Goal: Task Accomplishment & Management: Use online tool/utility

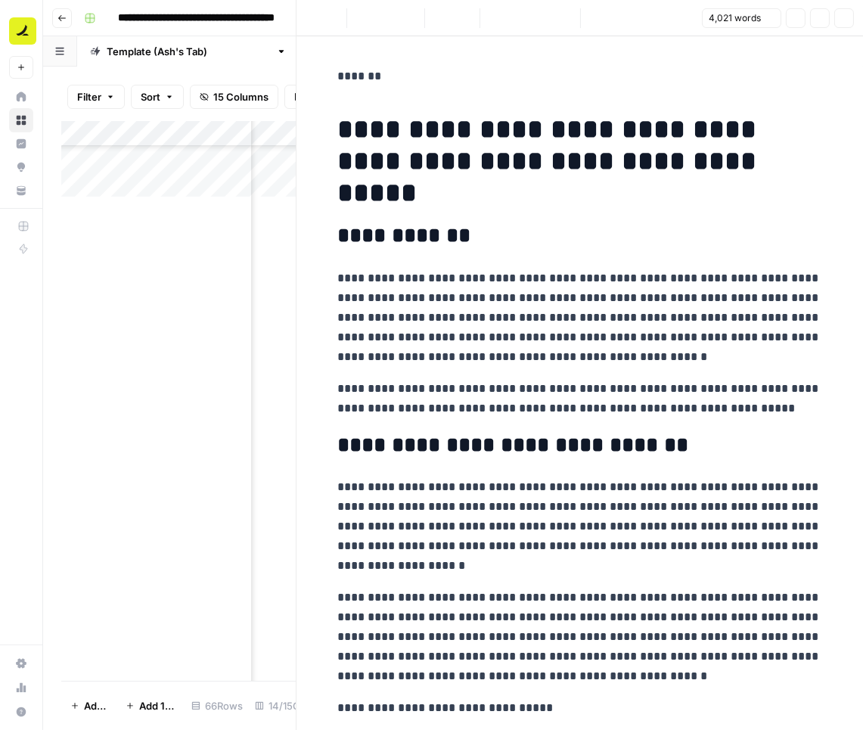
scroll to position [849, 853]
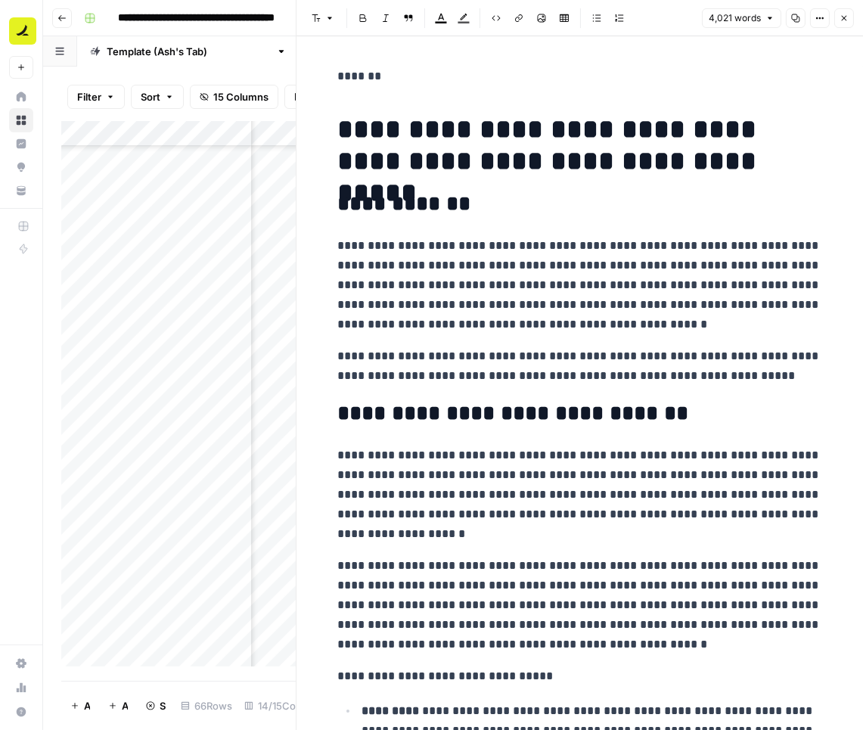
click at [844, 20] on icon "button" at bounding box center [844, 18] width 5 height 5
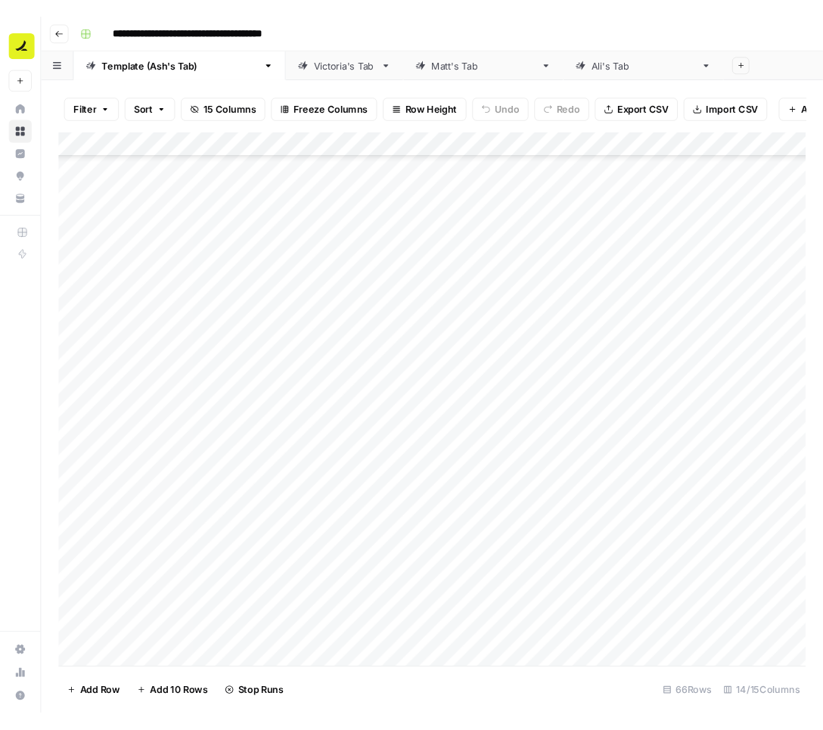
scroll to position [673, 0]
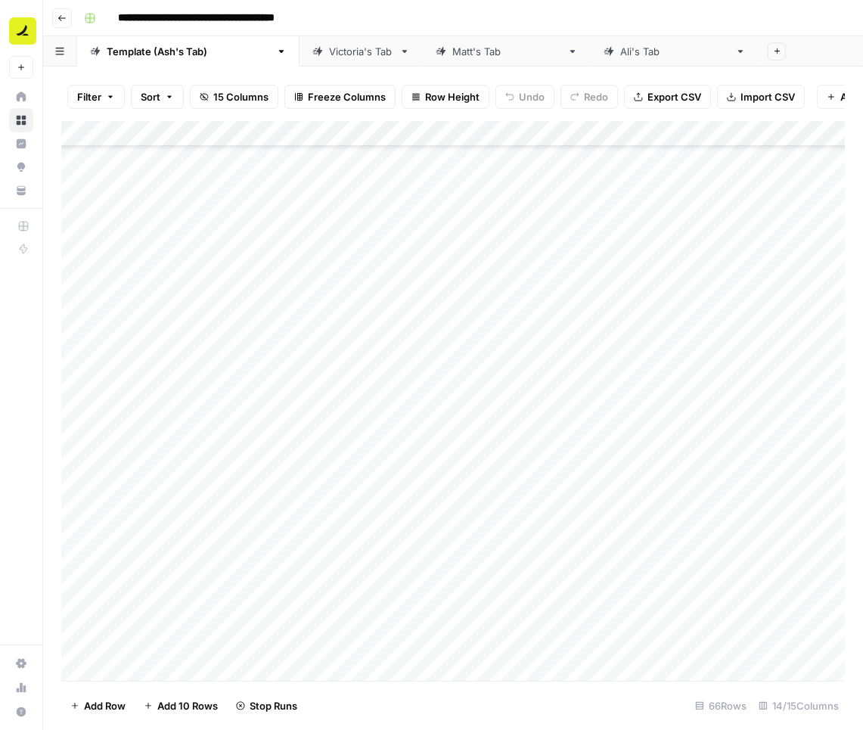
click at [185, 332] on div "Add Column" at bounding box center [453, 401] width 784 height 561
click at [185, 383] on div "Add Column" at bounding box center [453, 401] width 784 height 561
click at [173, 418] on div "Add Column" at bounding box center [453, 401] width 784 height 561
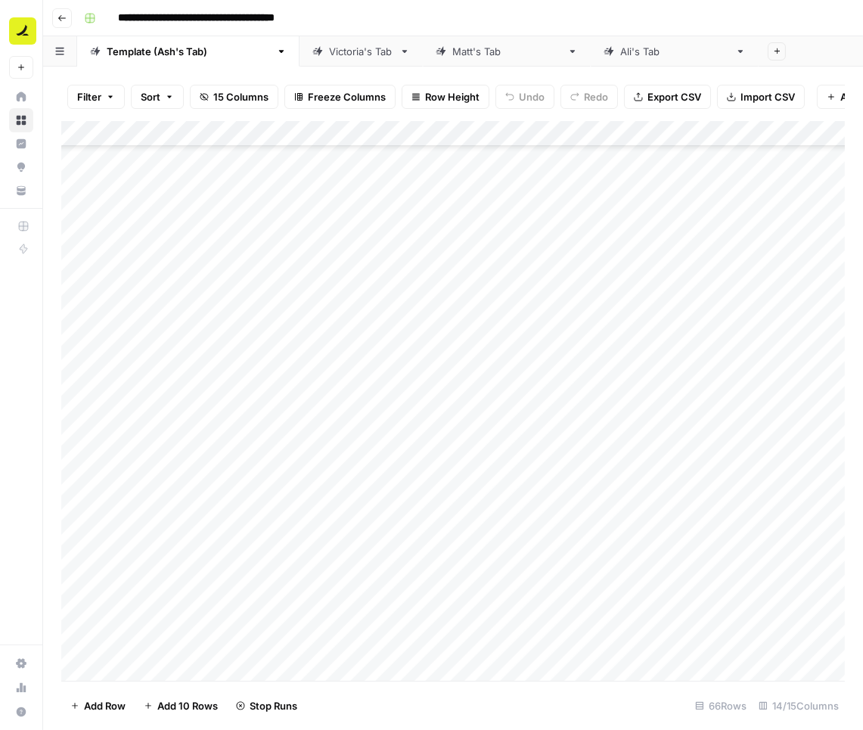
click at [173, 418] on div "Add Column" at bounding box center [453, 401] width 784 height 561
click at [176, 446] on div "Add Column" at bounding box center [453, 401] width 784 height 561
click at [153, 459] on div "Add Column" at bounding box center [453, 401] width 784 height 561
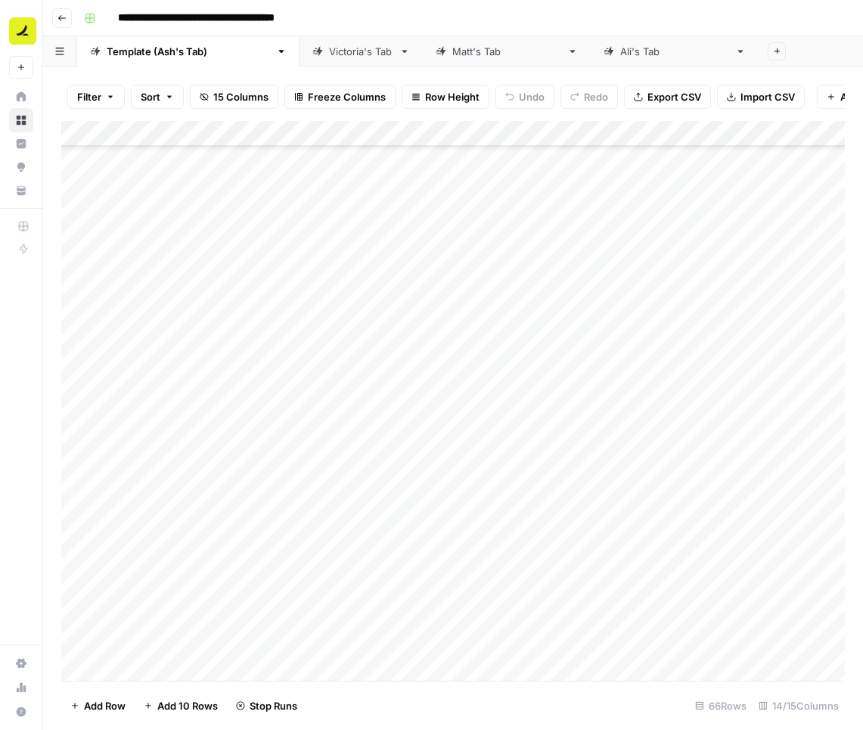
click at [156, 487] on div "Add Column" at bounding box center [453, 401] width 784 height 561
click at [167, 518] on div "Add Column" at bounding box center [453, 401] width 784 height 561
